Goal: Transaction & Acquisition: Purchase product/service

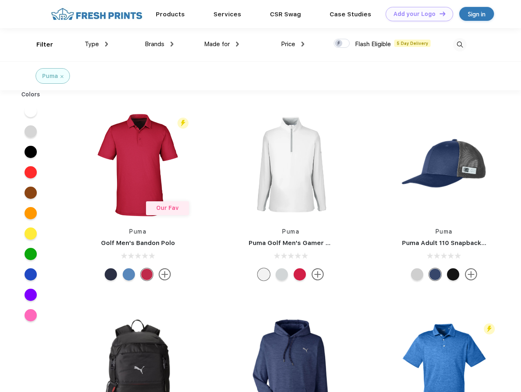
click at [416, 14] on link "Add your Logo Design Tool" at bounding box center [418, 14] width 67 height 14
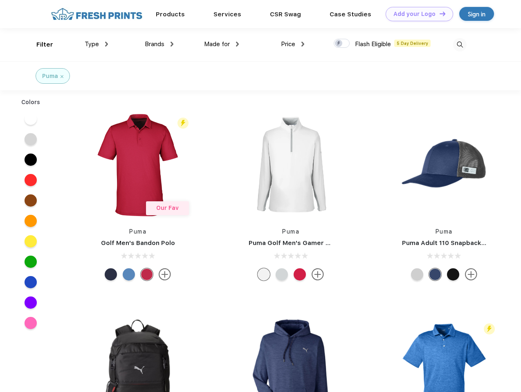
click at [0, 0] on div "Design Tool" at bounding box center [0, 0] width 0 height 0
click at [438, 13] on link "Add your Logo Design Tool" at bounding box center [418, 14] width 67 height 14
click at [39, 45] on div "Filter" at bounding box center [44, 44] width 17 height 9
click at [96, 44] on span "Type" at bounding box center [92, 43] width 14 height 7
click at [159, 44] on span "Brands" at bounding box center [155, 43] width 20 height 7
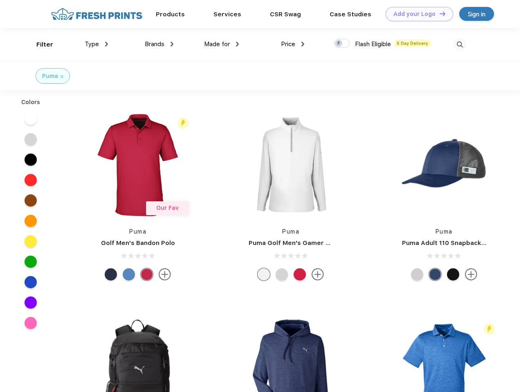
click at [221, 44] on span "Made for" at bounding box center [217, 43] width 26 height 7
click at [293, 44] on span "Price" at bounding box center [288, 43] width 14 height 7
click at [342, 44] on div at bounding box center [341, 43] width 16 height 9
click at [339, 44] on input "checkbox" at bounding box center [335, 40] width 5 height 5
click at [459, 45] on img at bounding box center [459, 44] width 13 height 13
